Goal: Information Seeking & Learning: Learn about a topic

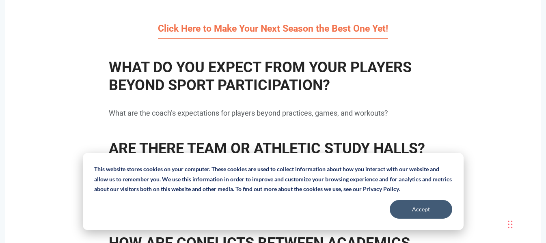
scroll to position [609, 0]
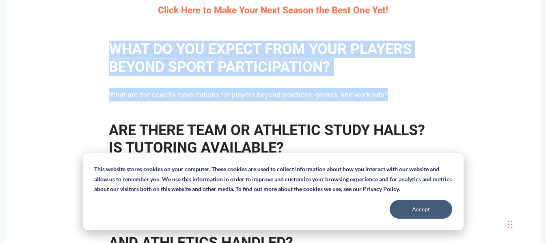
drag, startPoint x: 112, startPoint y: 46, endPoint x: 413, endPoint y: 84, distance: 304.0
copy span "WHAT DO YOU EXPECT FROM YOUR PLAYERS BEYOND SPORT PARTICIPATION? What are the c…"
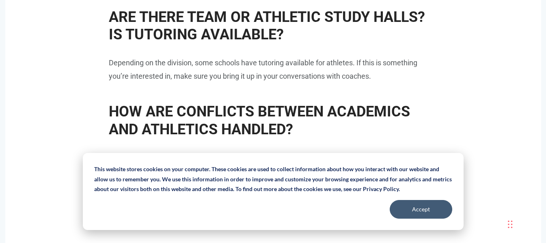
scroll to position [691, 0]
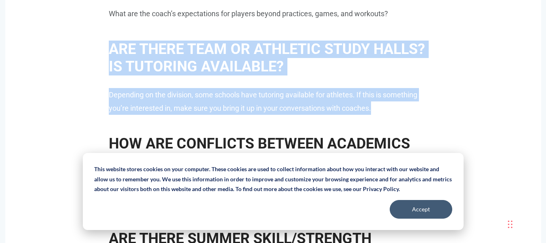
drag, startPoint x: 110, startPoint y: 48, endPoint x: 381, endPoint y: 112, distance: 278.2
copy span "ARE THERE TEAM OR ATHLETIC STUDY HALLS? IS TUTORING AVAILABLE? Depending on the…"
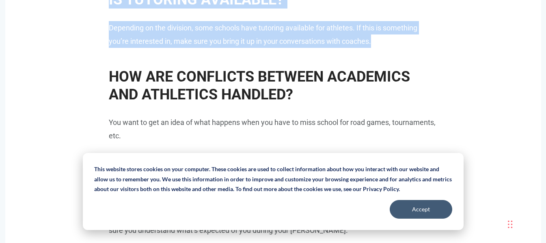
scroll to position [772, 0]
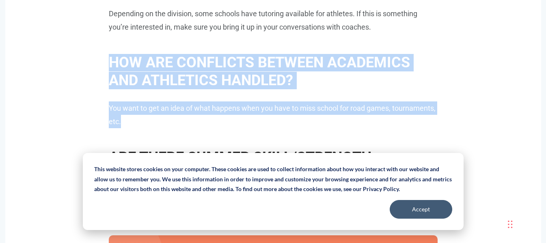
drag, startPoint x: 109, startPoint y: 62, endPoint x: 481, endPoint y: 126, distance: 377.3
copy span "HOW ARE CONFLICTS BETWEEN ACADEMICS AND ATHLETICS HANDLED? You want to get an i…"
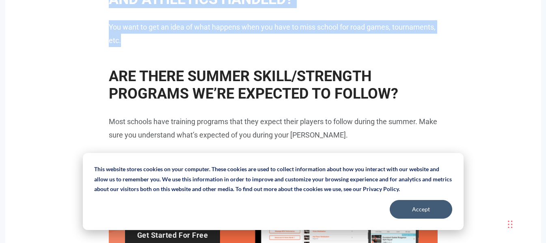
scroll to position [894, 0]
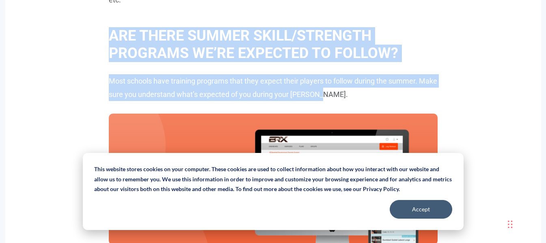
drag, startPoint x: 112, startPoint y: 33, endPoint x: 391, endPoint y: 91, distance: 284.4
copy span "ARE THERE SUMMER SKILL/STRENGTH PROGRAMS WE’RE EXPECTED TO FOLLOW? Most schools…"
click at [424, 52] on h2 "ARE THERE SUMMER SKILL/STRENGTH PROGRAMS WE’RE EXPECTED TO FOLLOW?" at bounding box center [273, 40] width 329 height 43
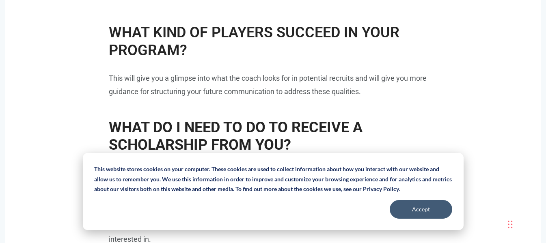
scroll to position [1178, 0]
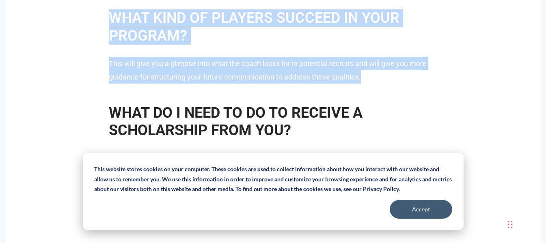
drag, startPoint x: 109, startPoint y: 17, endPoint x: 389, endPoint y: 76, distance: 286.1
copy span "WHAT KIND OF PLAYERS SUCCEED IN YOUR PROGRAM? This will give you a glimpse into…"
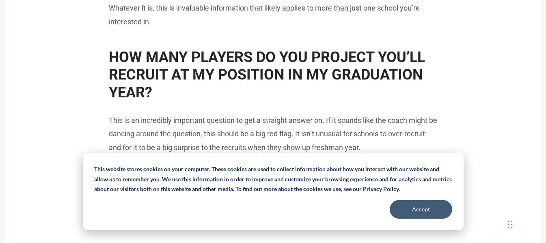
scroll to position [1421, 0]
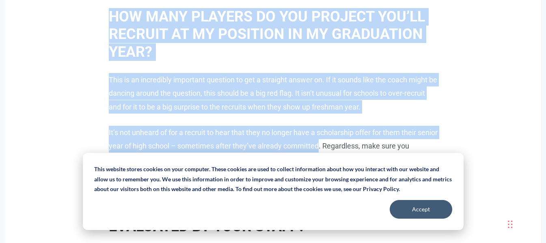
drag, startPoint x: 110, startPoint y: 14, endPoint x: 340, endPoint y: 142, distance: 262.4
drag, startPoint x: 342, startPoint y: 140, endPoint x: 345, endPoint y: 136, distance: 5.3
click at [343, 140] on p "It’s not unheard of for a recruit to hear that they no longer have a scholarshi…" at bounding box center [273, 153] width 329 height 54
click at [109, 14] on span "HOW MANY PLAYERS DO YOU PROJECT YOU’LL RECRUIT AT MY POSITION IN MY GRADUATION …" at bounding box center [267, 34] width 316 height 52
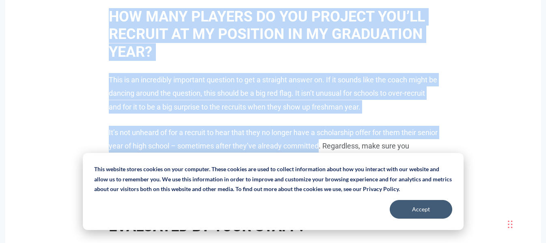
click at [109, 14] on span "HOW MANY PLAYERS DO YOU PROJECT YOU’LL RECRUIT AT MY POSITION IN MY GRADUATION …" at bounding box center [267, 34] width 316 height 52
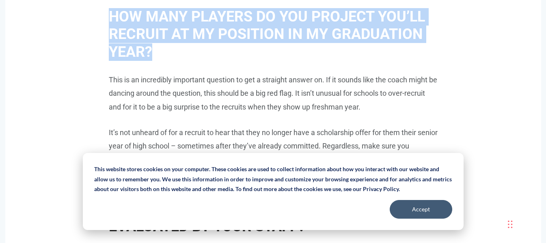
click at [109, 14] on span "HOW MANY PLAYERS DO YOU PROJECT YOU’LL RECRUIT AT MY POSITION IN MY GRADUATION …" at bounding box center [267, 34] width 316 height 52
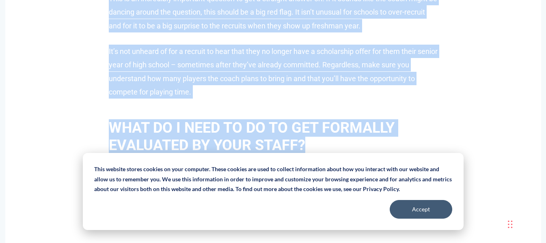
scroll to position [1462, 0]
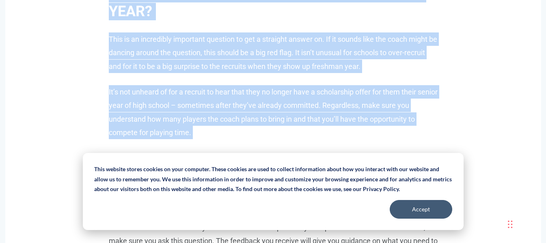
drag, startPoint x: 110, startPoint y: 18, endPoint x: 430, endPoint y: 139, distance: 342.1
copy span "HOW MANY PLAYERS DO YOU PROJECT YOU’LL RECRUIT AT MY POSITION IN MY GRADUATION …"
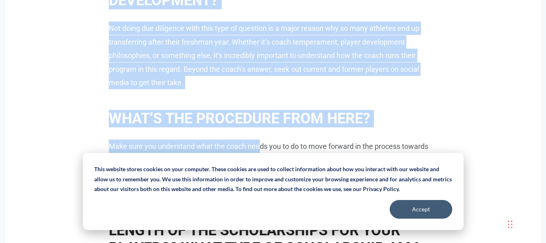
scroll to position [1827, 0]
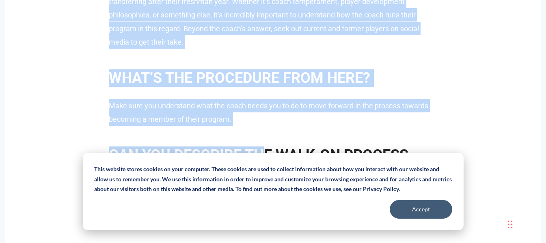
drag, startPoint x: 111, startPoint y: 45, endPoint x: 245, endPoint y: 113, distance: 150.3
copy span "CAN YOU DESCRIBE YOUR COACHING STYLE AND APPROACH TOWARDS PLAYER DEVELOPMENT? N…"
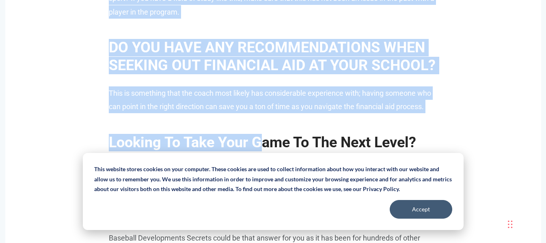
scroll to position [2558, 0]
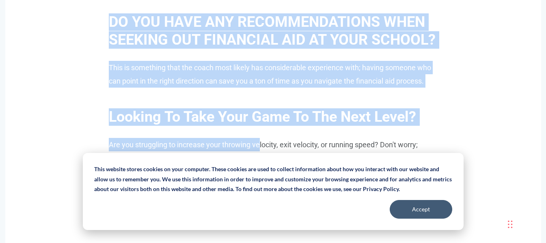
drag, startPoint x: 110, startPoint y: 45, endPoint x: 260, endPoint y: 115, distance: 165.3
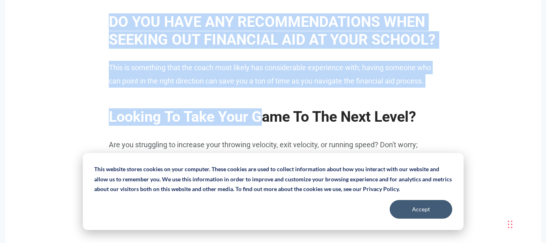
copy span "LORE IPSU DOLO S AMET CO ADIP ELIT? Sedd eiu tempo inc utl et d magn aliqua? En…"
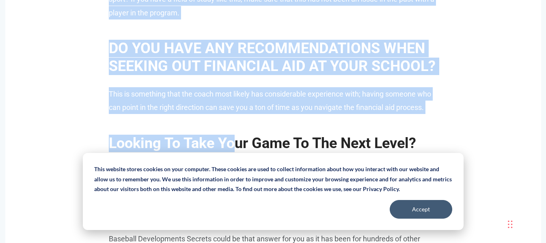
scroll to position [2517, 0]
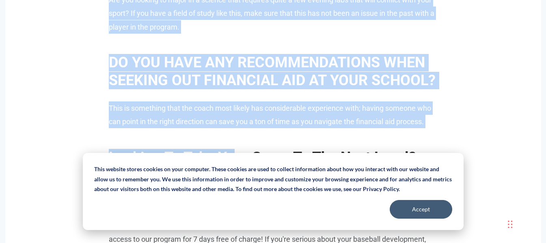
drag, startPoint x: 110, startPoint y: 45, endPoint x: 240, endPoint y: 132, distance: 157.1
copy span "LORE IPSU DOLO S AMET CO ADIP ELIT? Sedd eiu tempo inc utl et d magn aliqua? En…"
drag, startPoint x: 520, startPoint y: 88, endPoint x: 441, endPoint y: 81, distance: 79.1
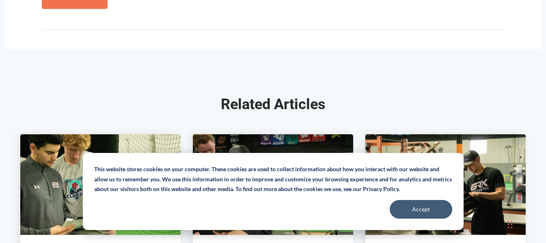
scroll to position [3207, 0]
